Goal: Task Accomplishment & Management: Use online tool/utility

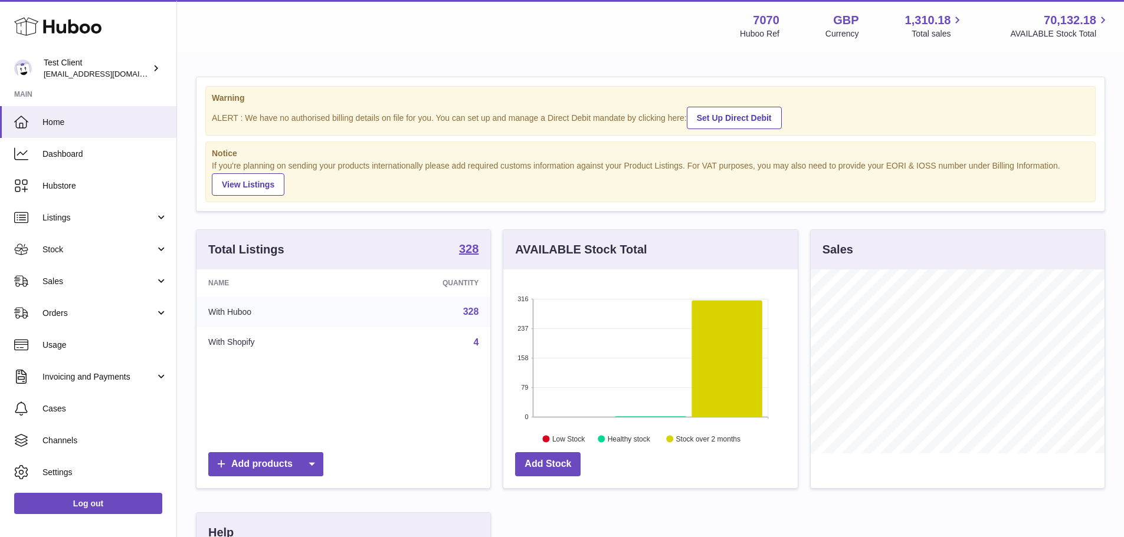
scroll to position [184, 294]
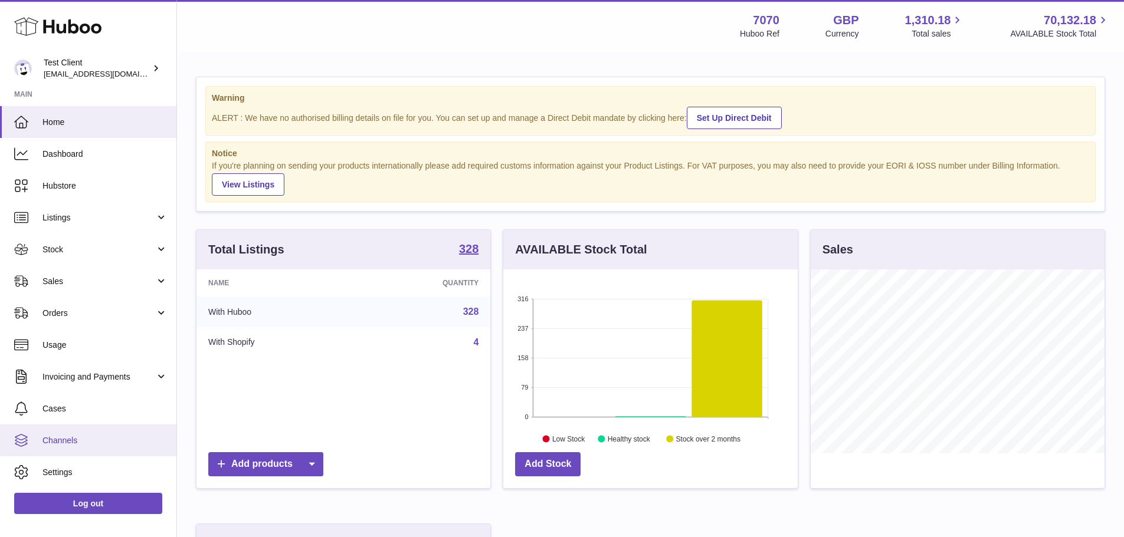
click at [73, 442] on span "Channels" at bounding box center [104, 440] width 125 height 11
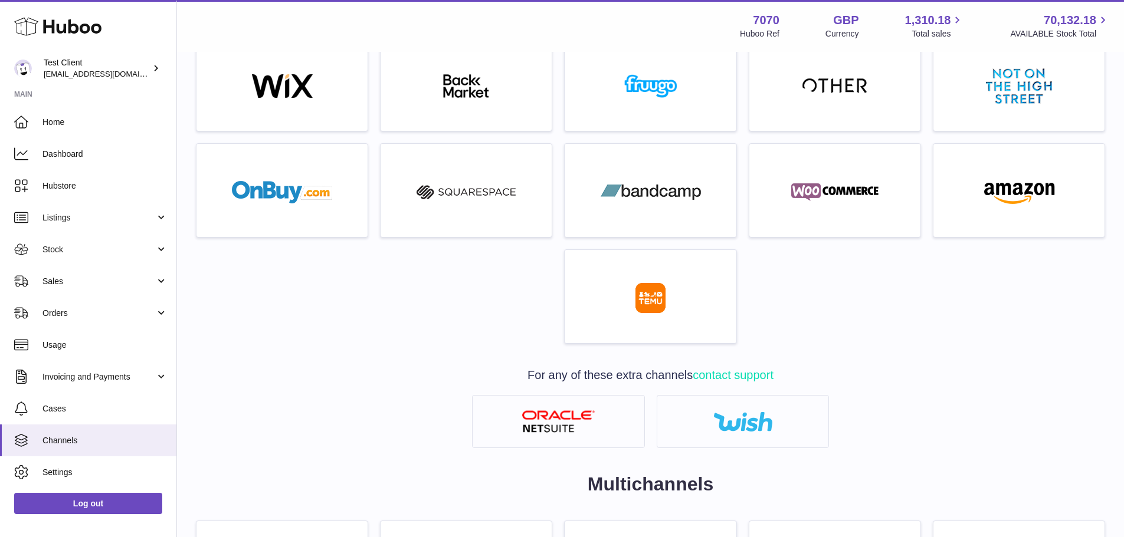
scroll to position [531, 0]
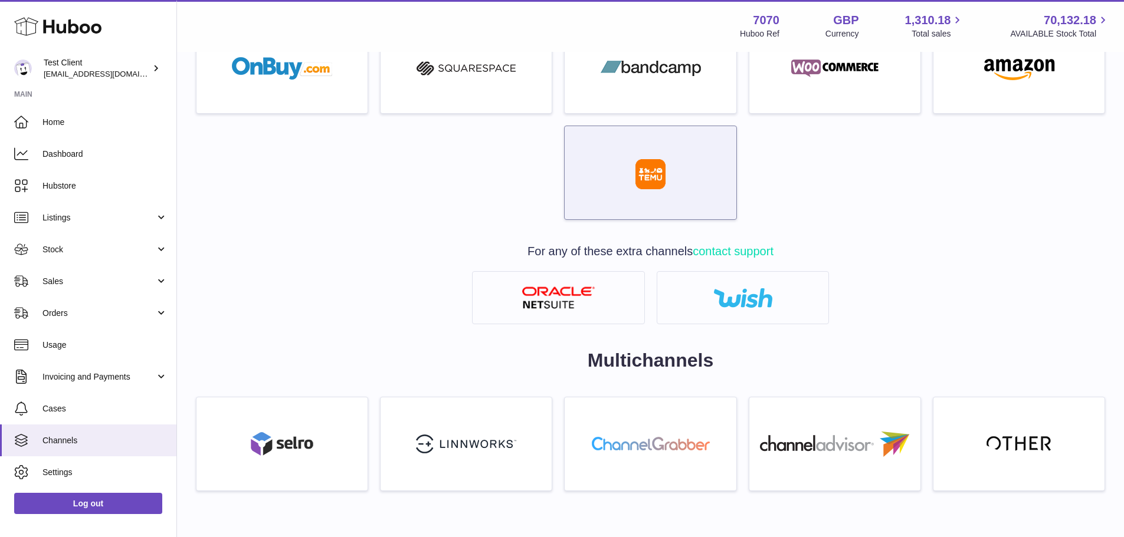
click at [678, 178] on div at bounding box center [649, 175] width 159 height 75
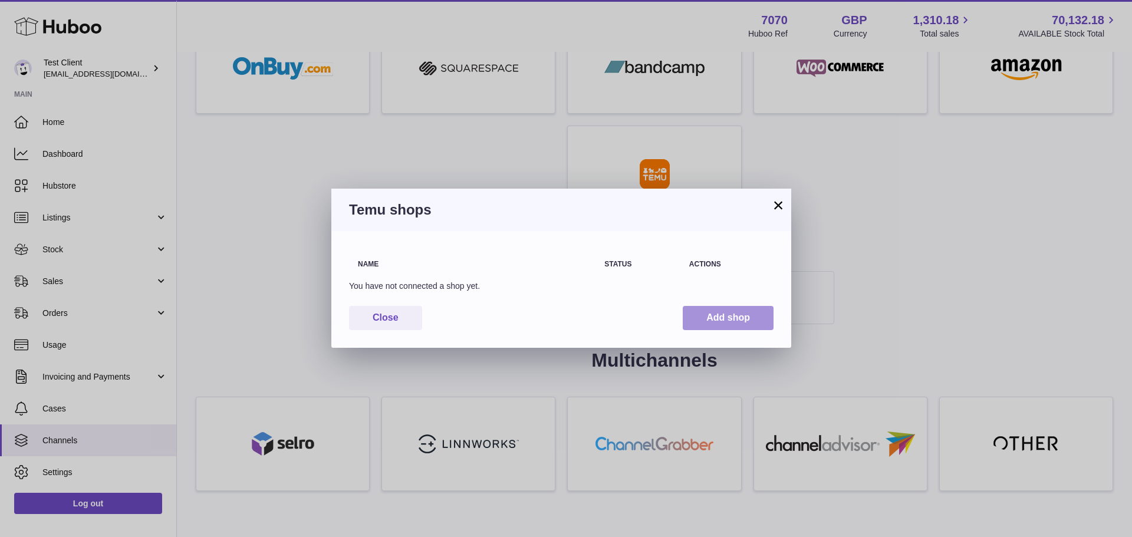
click at [743, 317] on button "Add shop" at bounding box center [728, 318] width 91 height 24
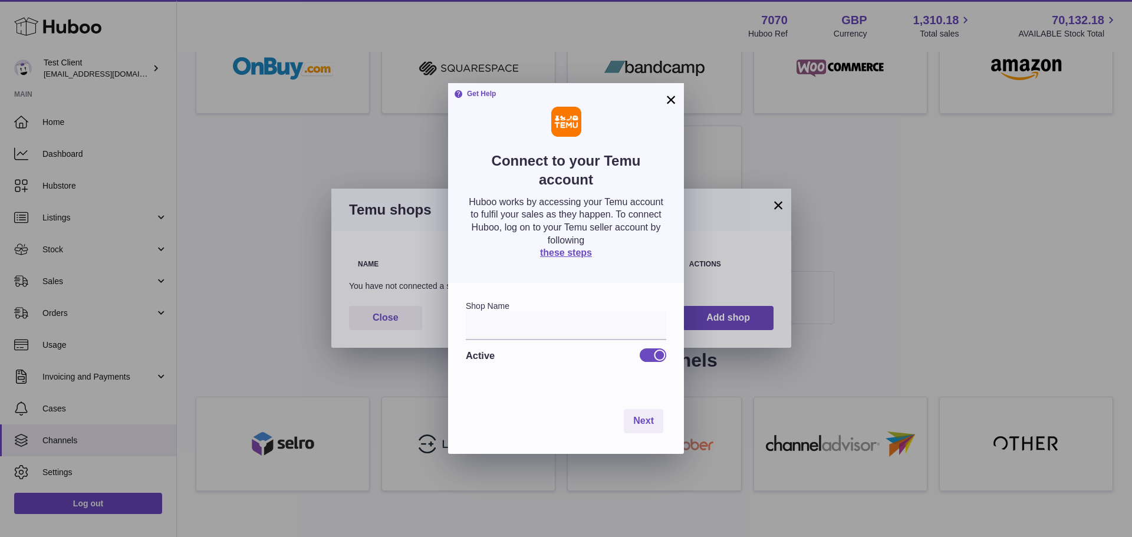
click at [674, 97] on button "×" at bounding box center [671, 100] width 14 height 14
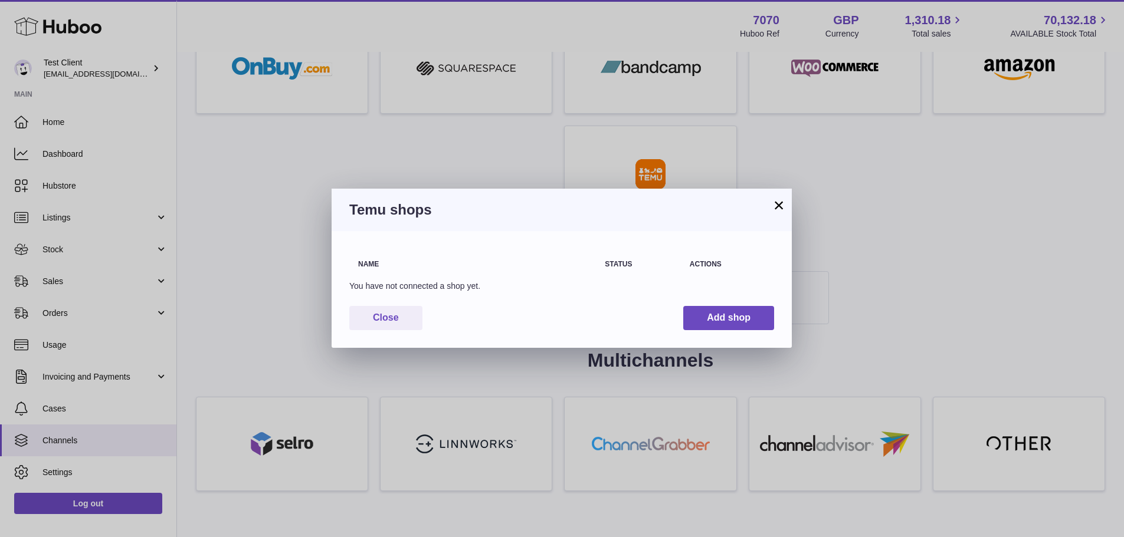
click at [777, 204] on button "×" at bounding box center [778, 205] width 14 height 14
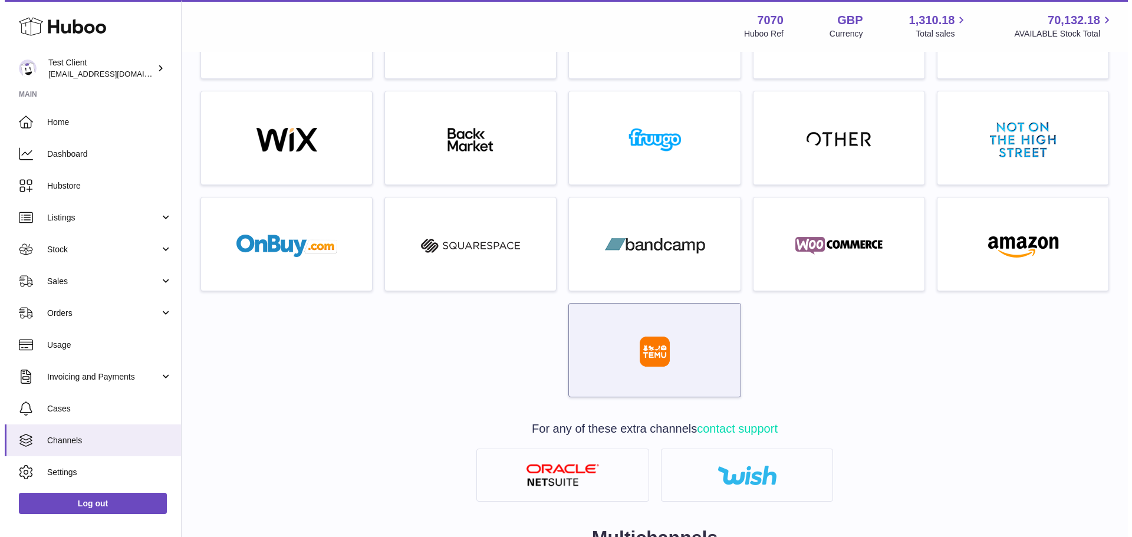
scroll to position [354, 0]
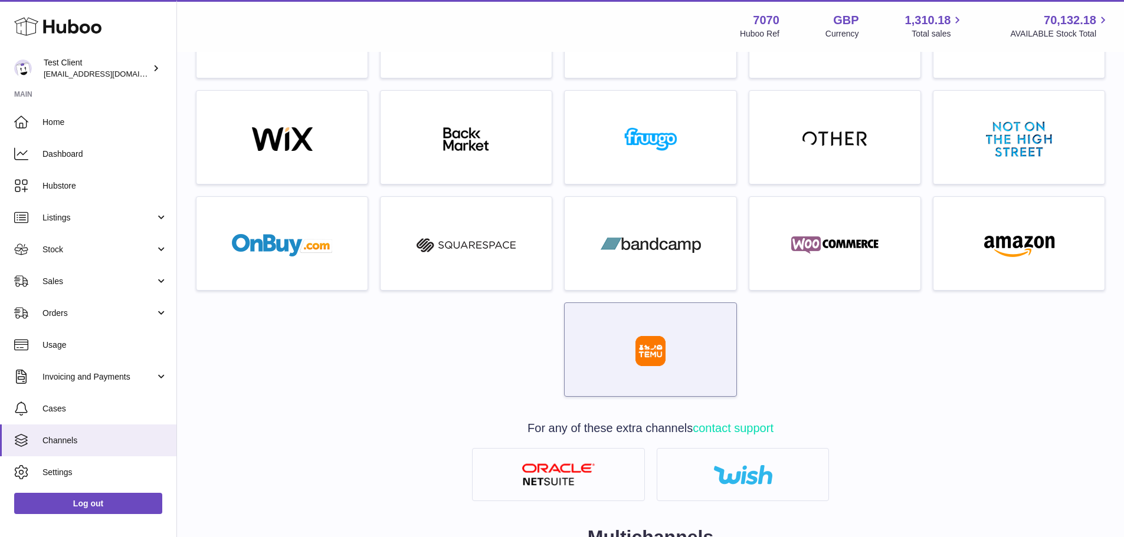
click at [665, 366] on div at bounding box center [649, 352] width 159 height 75
